Goal: Find specific page/section

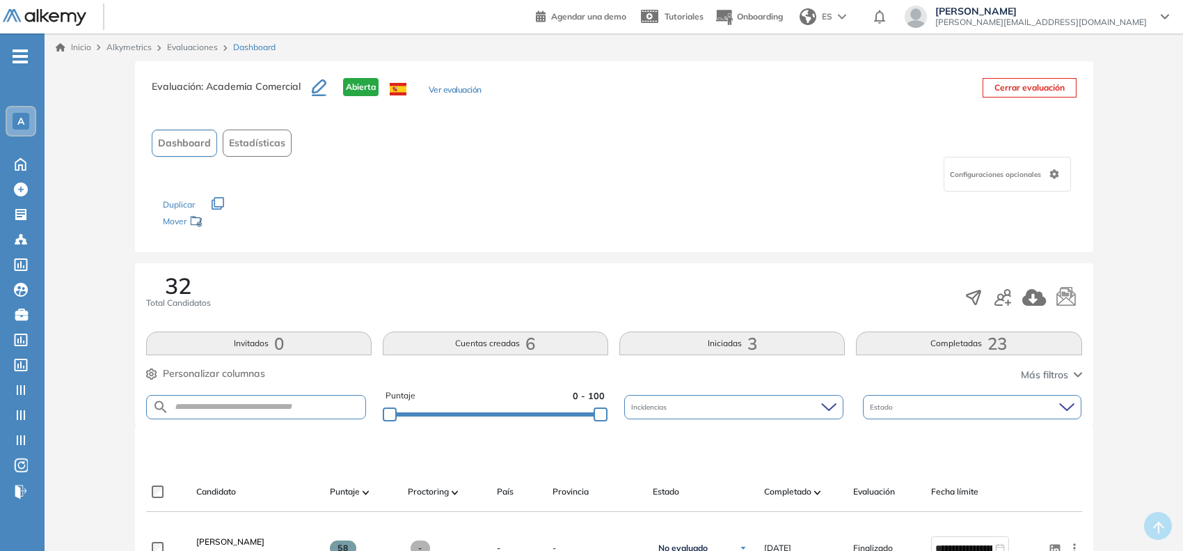
click at [19, 116] on span "A" at bounding box center [20, 121] width 7 height 11
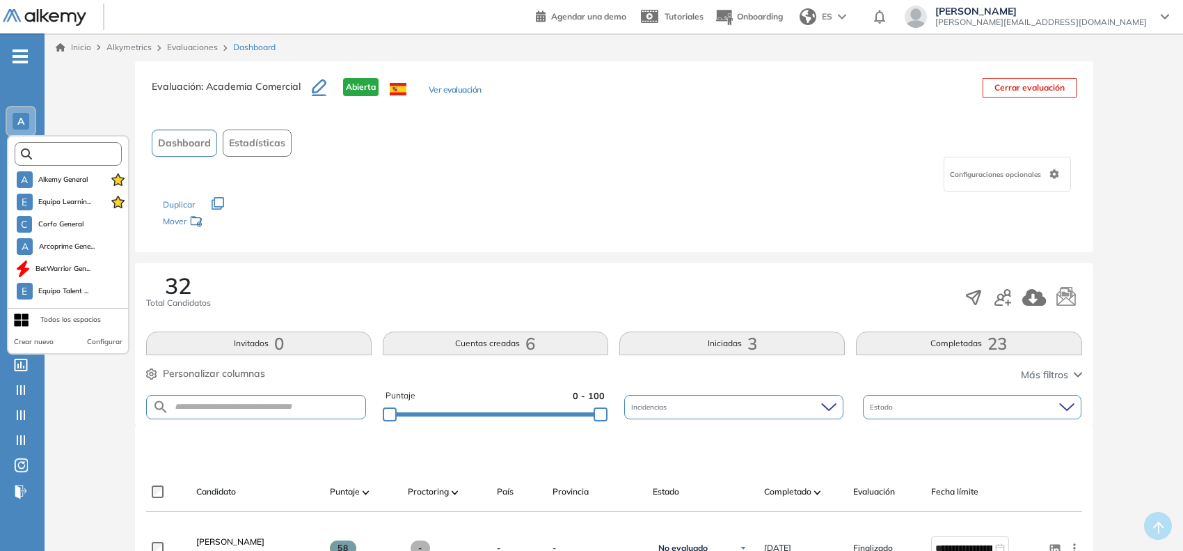
click at [46, 150] on input "text" at bounding box center [72, 154] width 81 height 10
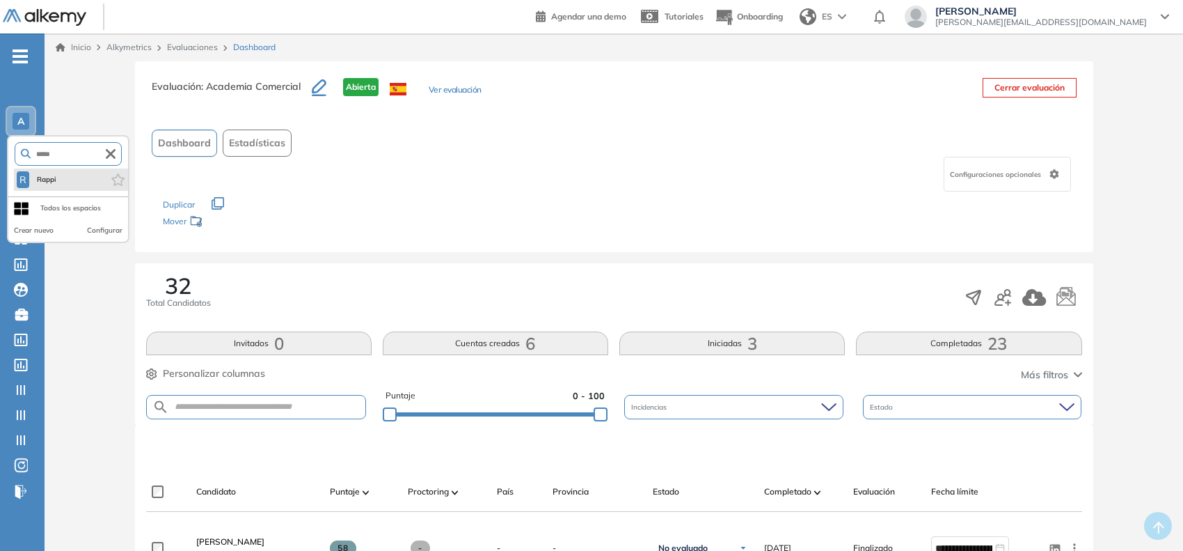
type input "*****"
click at [61, 182] on li "R Rappi" at bounding box center [71, 179] width 114 height 22
click at [63, 181] on li "R Rappi" at bounding box center [71, 179] width 114 height 22
click at [47, 176] on span "Rappi" at bounding box center [46, 179] width 23 height 11
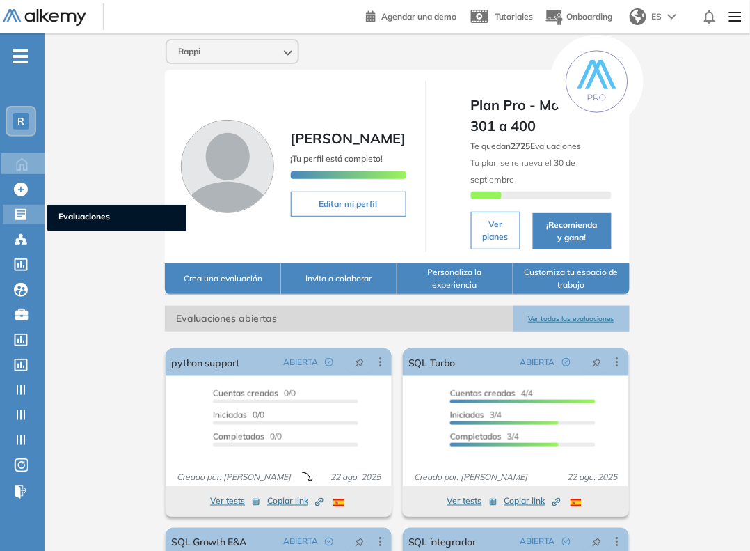
click at [14, 216] on icon at bounding box center [21, 214] width 14 height 14
